Goal: Task Accomplishment & Management: Use online tool/utility

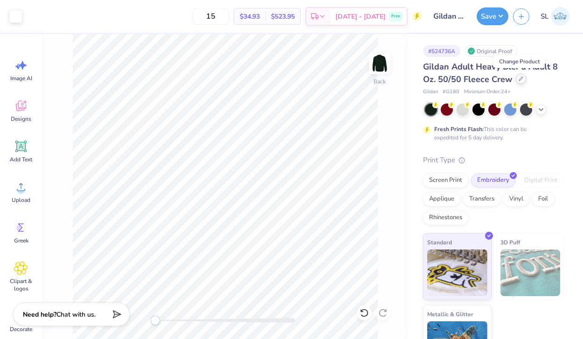
click at [522, 79] on div at bounding box center [520, 79] width 10 height 10
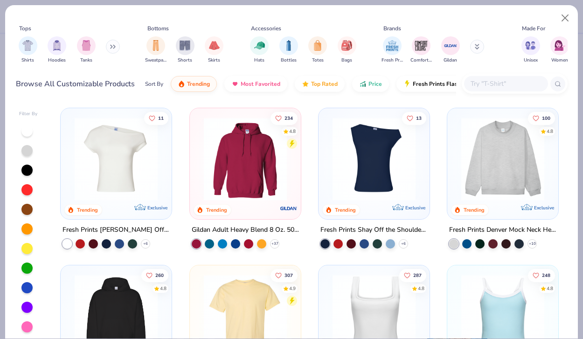
click at [480, 81] on input "text" at bounding box center [505, 83] width 72 height 11
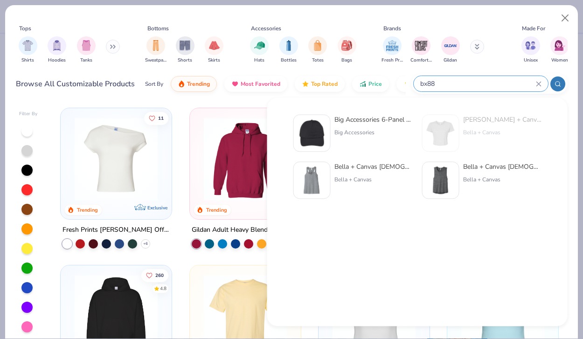
type input "bx88"
click at [355, 123] on div "Big Accessories 6-Panel Twill Unstructured Cap" at bounding box center [373, 120] width 78 height 10
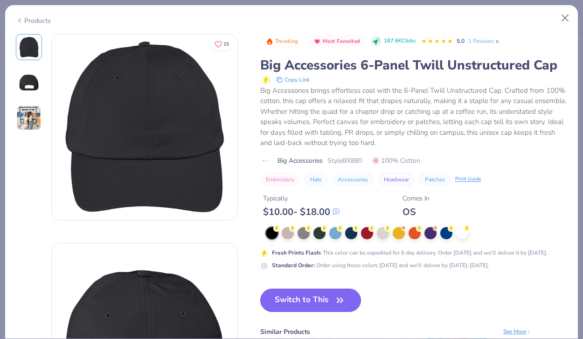
click at [333, 303] on span "button" at bounding box center [339, 300] width 13 height 13
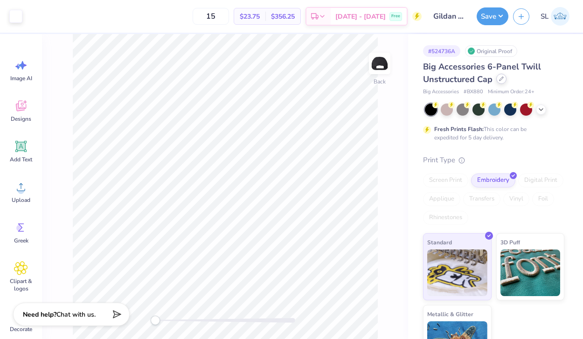
click at [503, 80] on div at bounding box center [501, 79] width 10 height 10
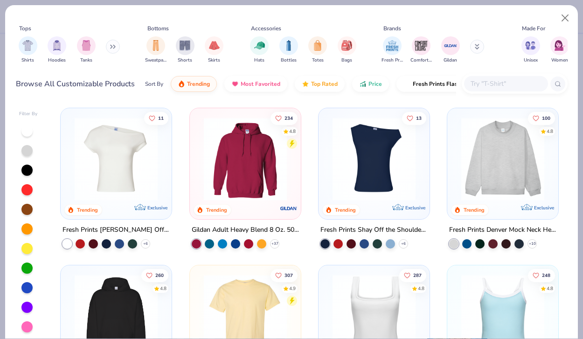
click at [499, 82] on input "text" at bounding box center [505, 83] width 72 height 11
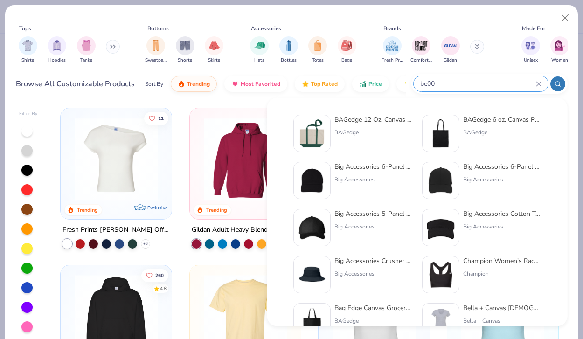
type input "be00"
click at [315, 125] on img at bounding box center [311, 133] width 29 height 29
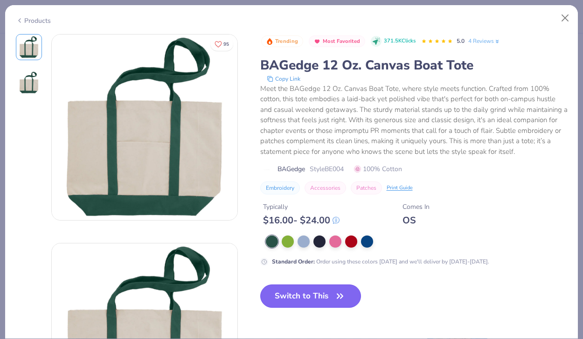
click at [330, 293] on button "Switch to This" at bounding box center [310, 295] width 101 height 23
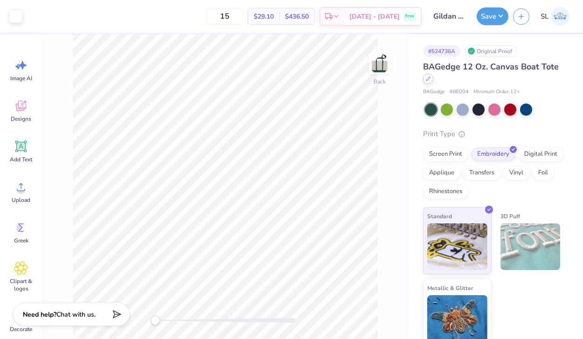
click at [427, 83] on div at bounding box center [428, 79] width 10 height 10
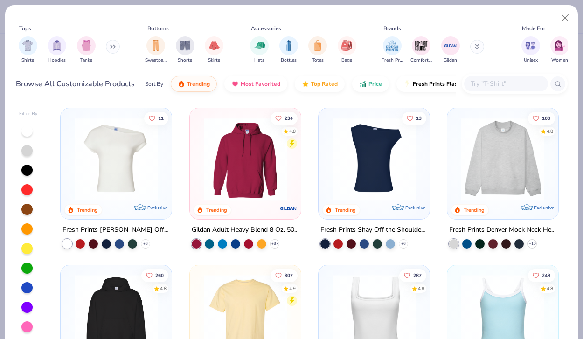
click at [483, 82] on input "text" at bounding box center [505, 83] width 72 height 11
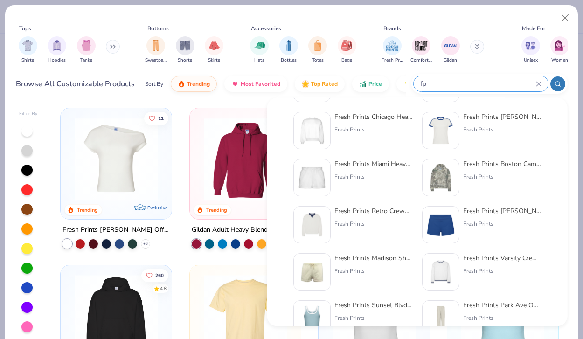
scroll to position [190, 0]
type input "fp"
click at [434, 234] on img at bounding box center [440, 226] width 29 height 29
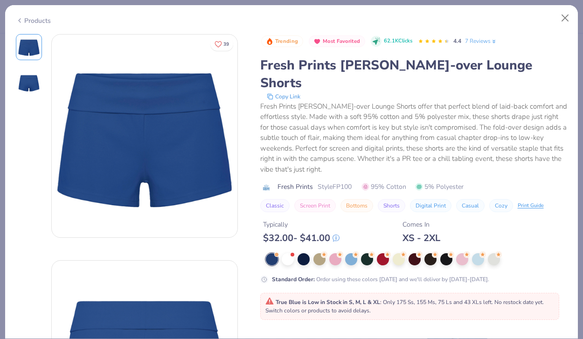
type input "50"
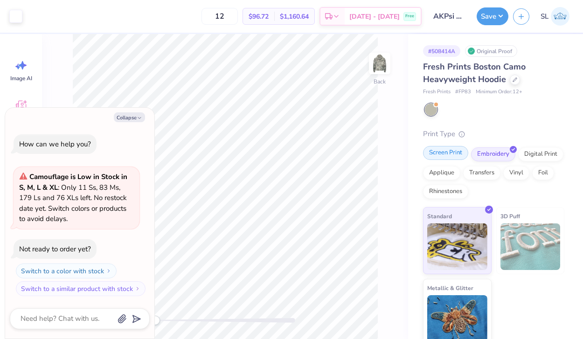
click at [444, 151] on div "Screen Print" at bounding box center [445, 153] width 45 height 14
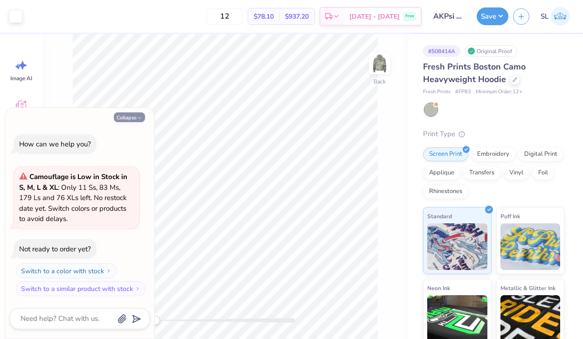
click at [137, 117] on icon "button" at bounding box center [140, 118] width 6 height 6
type textarea "x"
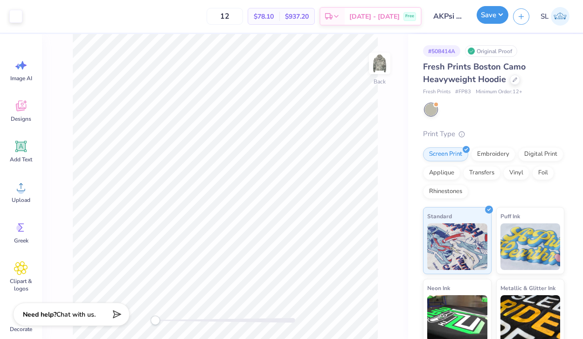
click at [487, 11] on button "Save" at bounding box center [492, 15] width 32 height 18
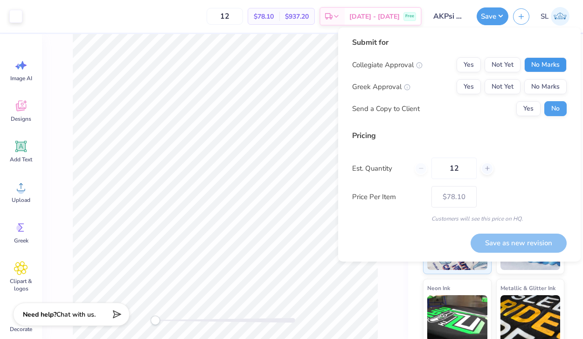
click at [549, 64] on button "No Marks" at bounding box center [545, 64] width 42 height 15
click at [477, 83] on button "Yes" at bounding box center [468, 86] width 24 height 15
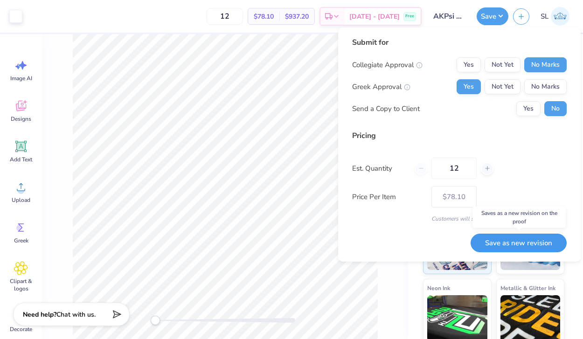
click at [518, 238] on button "Save as new revision" at bounding box center [518, 242] width 96 height 19
type input "$78.10"
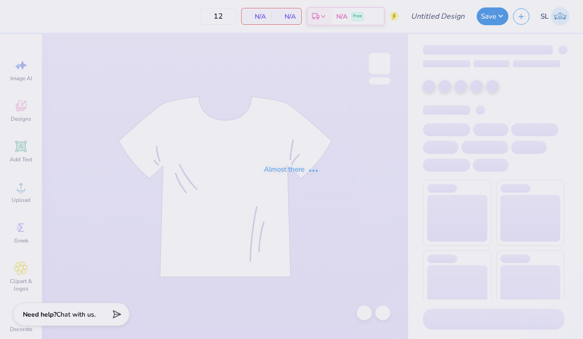
type input "Yellow Star Tank"
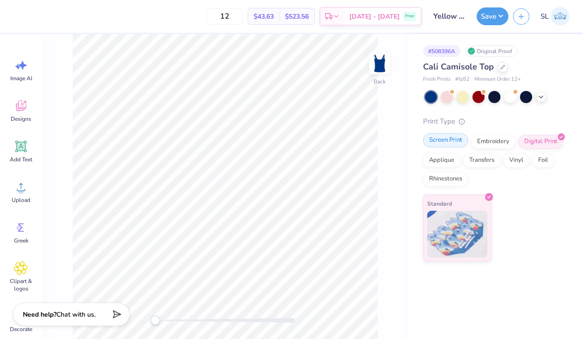
click at [450, 139] on div "Screen Print" at bounding box center [445, 140] width 45 height 14
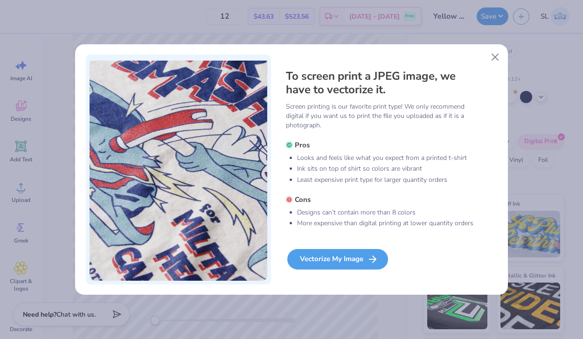
click at [358, 257] on div "Vectorize My Image" at bounding box center [337, 259] width 101 height 21
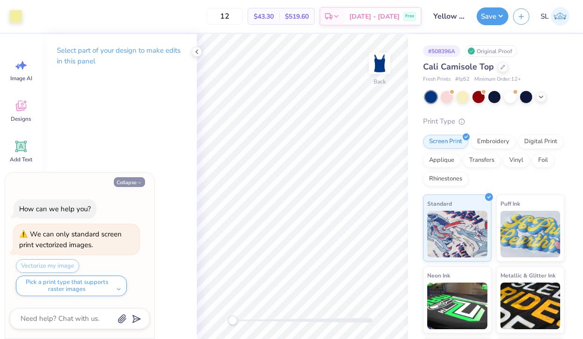
click at [137, 180] on icon "button" at bounding box center [140, 183] width 6 height 6
type textarea "x"
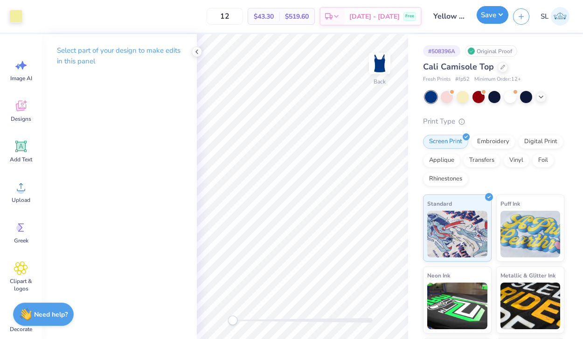
click at [479, 13] on button "Save" at bounding box center [492, 15] width 32 height 18
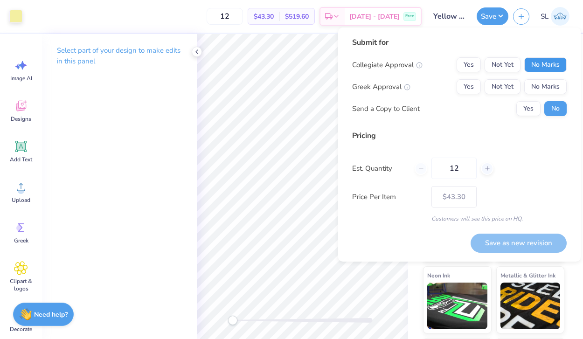
click at [548, 58] on button "No Marks" at bounding box center [545, 64] width 42 height 15
click at [475, 84] on button "Yes" at bounding box center [468, 86] width 24 height 15
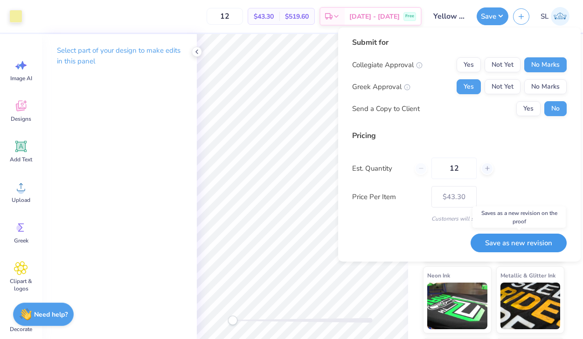
click at [515, 236] on button "Save as new revision" at bounding box center [518, 242] width 96 height 19
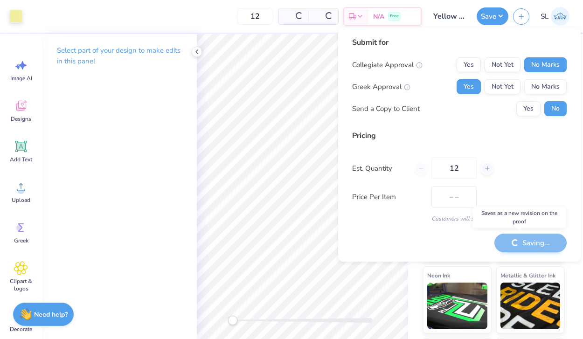
type input "$43.30"
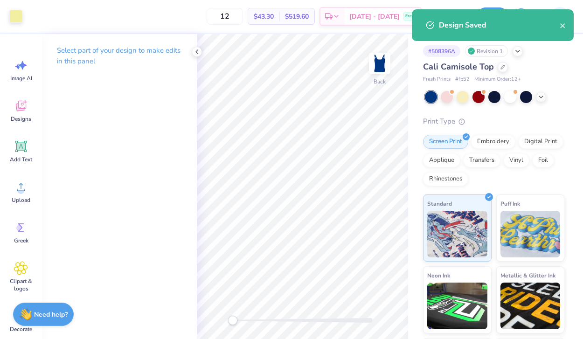
click at [516, 118] on div "Print Type" at bounding box center [493, 121] width 141 height 11
